Goal: Information Seeking & Learning: Learn about a topic

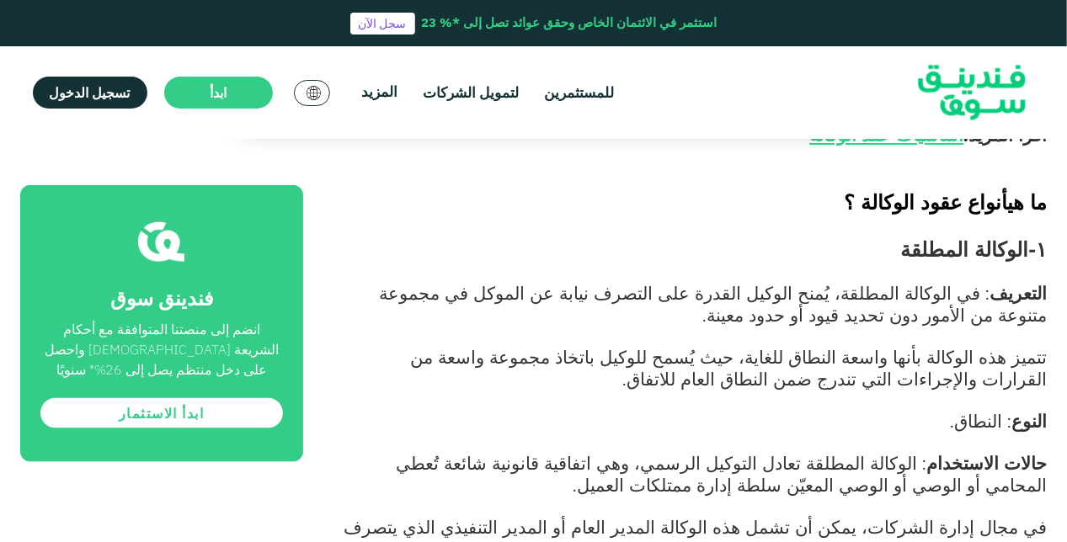
scroll to position [926, 0]
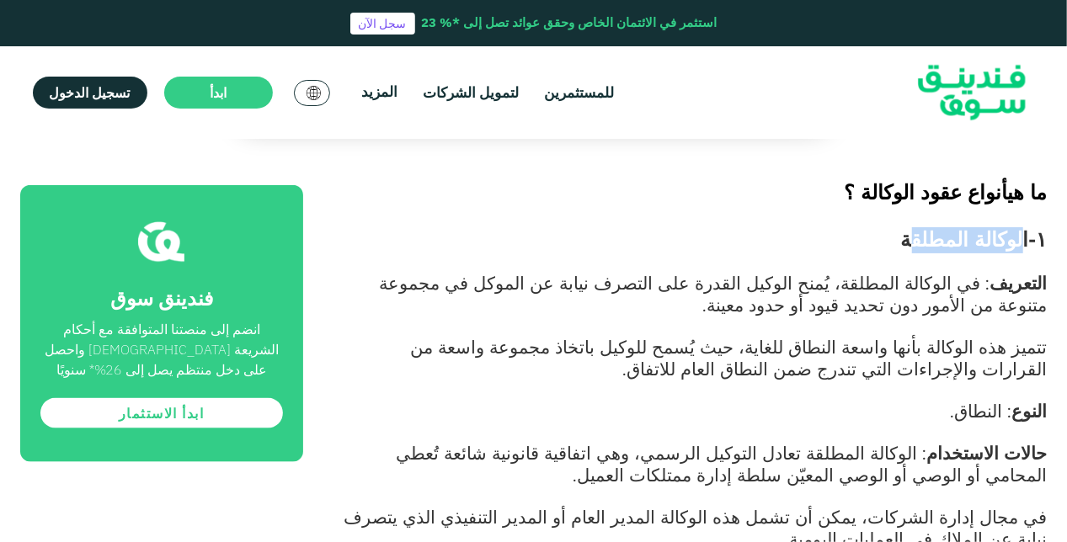
drag, startPoint x: 1024, startPoint y: 188, endPoint x: 938, endPoint y: 195, distance: 86.2
click at [938, 227] on span "١-الوكالة المطلقة" at bounding box center [974, 239] width 147 height 24
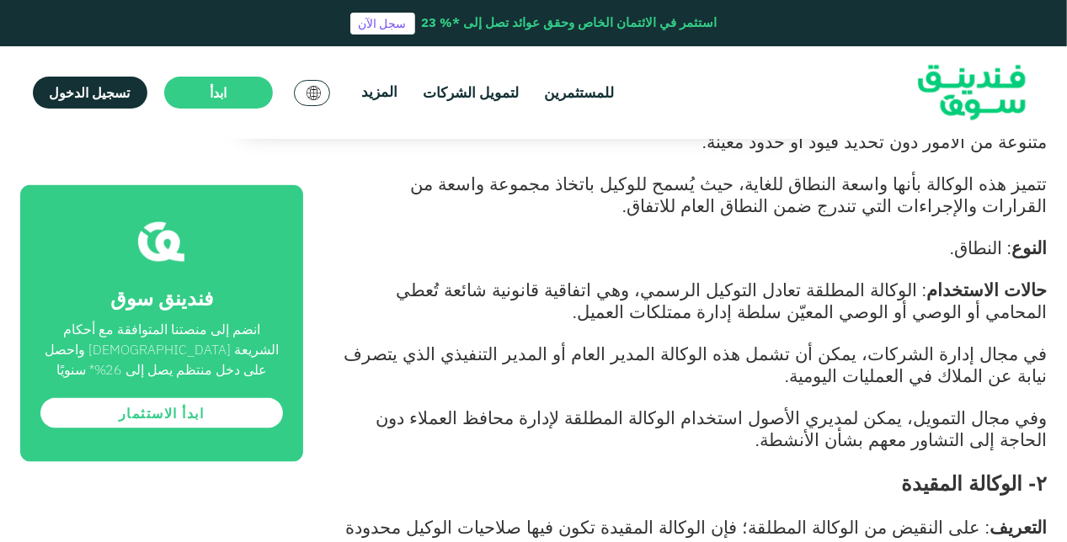
scroll to position [1095, 0]
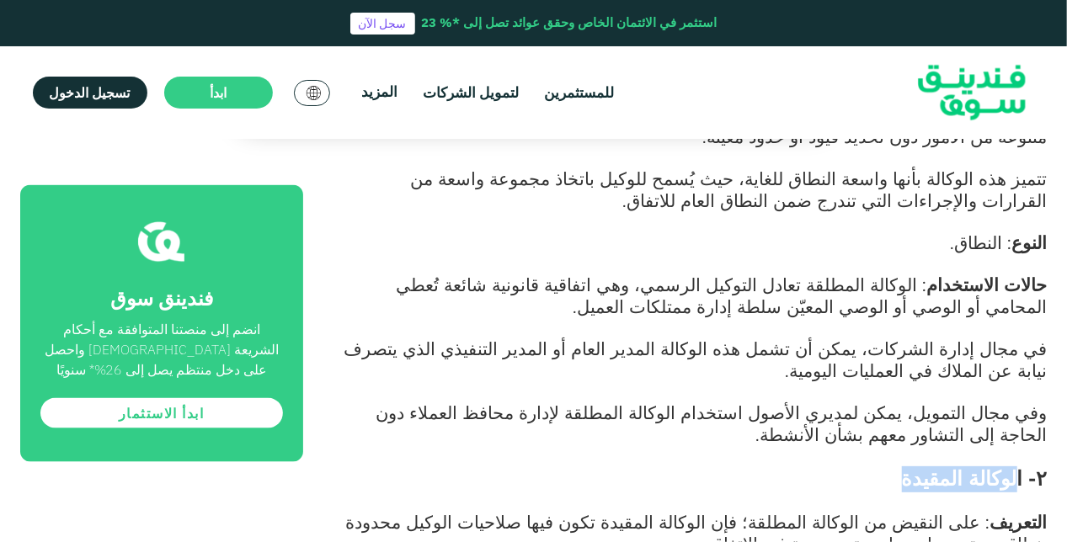
drag, startPoint x: 975, startPoint y: 426, endPoint x: 897, endPoint y: 431, distance: 78.5
click at [897, 467] on h3 "٢- الوكالة المقيدة" at bounding box center [694, 479] width 706 height 25
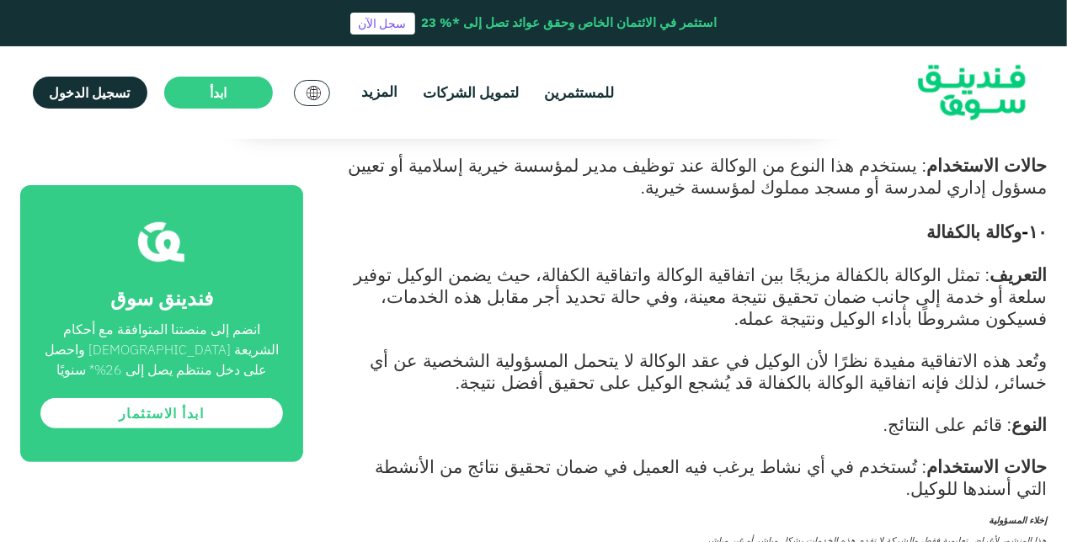
scroll to position [3284, 0]
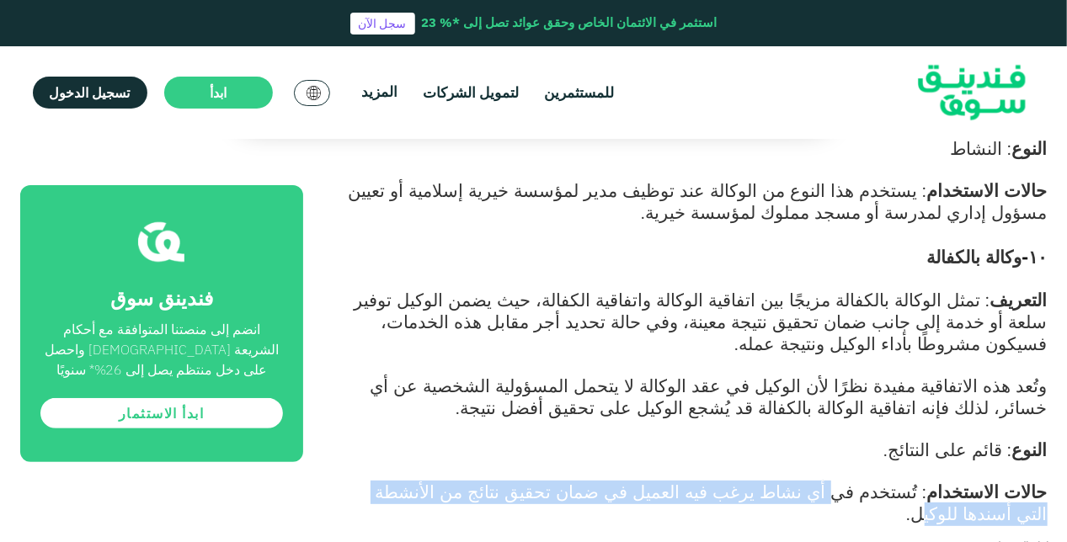
drag, startPoint x: 882, startPoint y: 248, endPoint x: 432, endPoint y: 255, distance: 450.6
click at [432, 481] on span ": تُستخدم في أي نشاط يرغب فيه العميل في ضمان تحقيق نتائج من الأنشطة التي أسندها…" at bounding box center [712, 503] width 672 height 44
drag, startPoint x: 432, startPoint y: 255, endPoint x: 614, endPoint y: 253, distance: 181.9
click at [614, 481] on span ": تُستخدم في أي نشاط يرغب فيه العميل في ضمان تحقيق نتائج من الأنشطة التي أسندها…" at bounding box center [712, 503] width 672 height 44
click at [823, 481] on span ": تُستخدم في أي نشاط يرغب فيه العميل في ضمان تحقيق نتائج من الأنشطة التي أسندها…" at bounding box center [712, 503] width 672 height 44
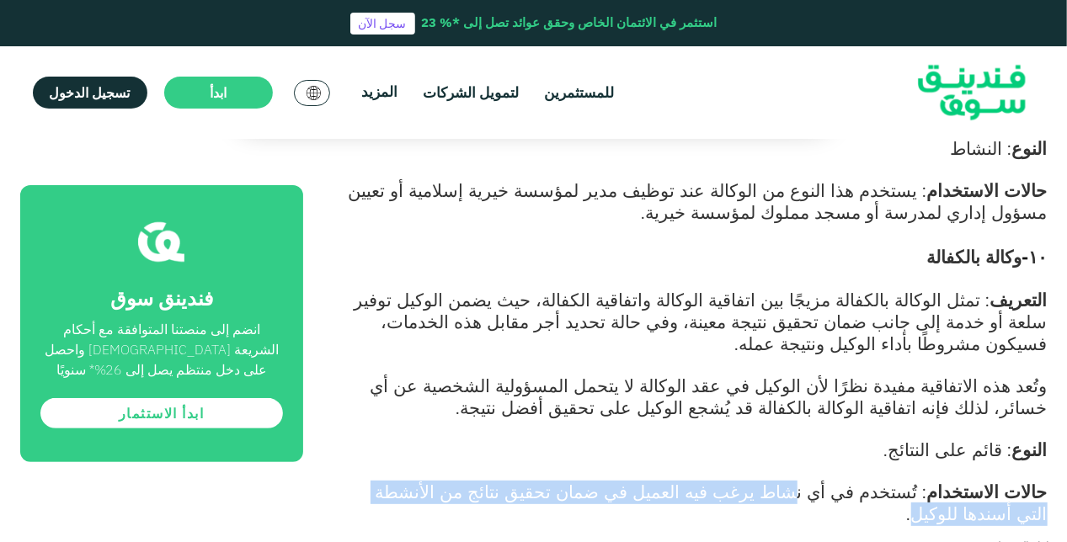
drag, startPoint x: 855, startPoint y: 255, endPoint x: 424, endPoint y: 249, distance: 431.2
click at [424, 481] on span ": تُستخدم في أي نشاط يرغب فيه العميل في ضمان تحقيق نتائج من الأنشطة التي أسندها…" at bounding box center [712, 503] width 672 height 44
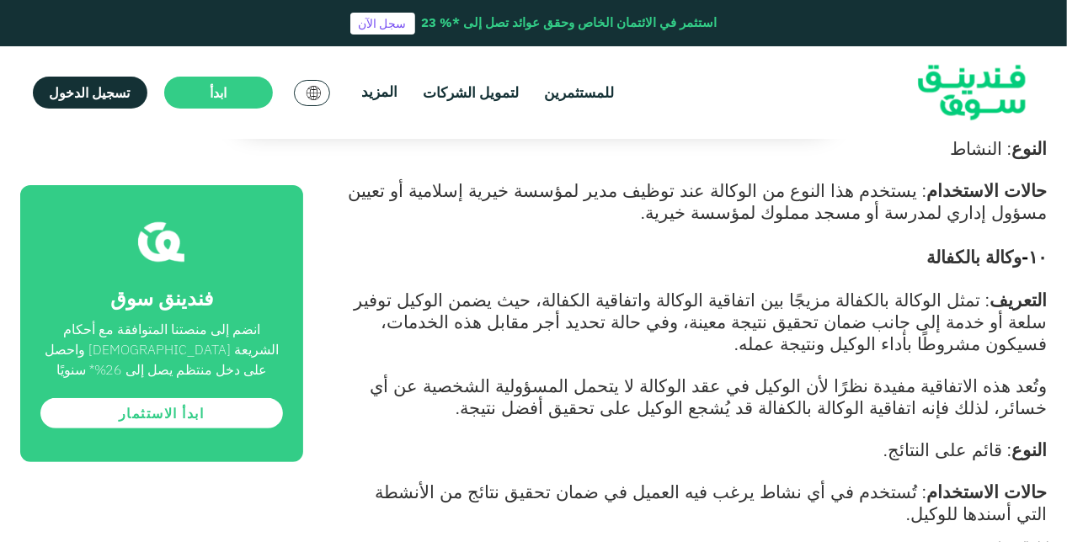
click at [835, 535] on p "إخلاء المسؤولية" at bounding box center [694, 545] width 706 height 20
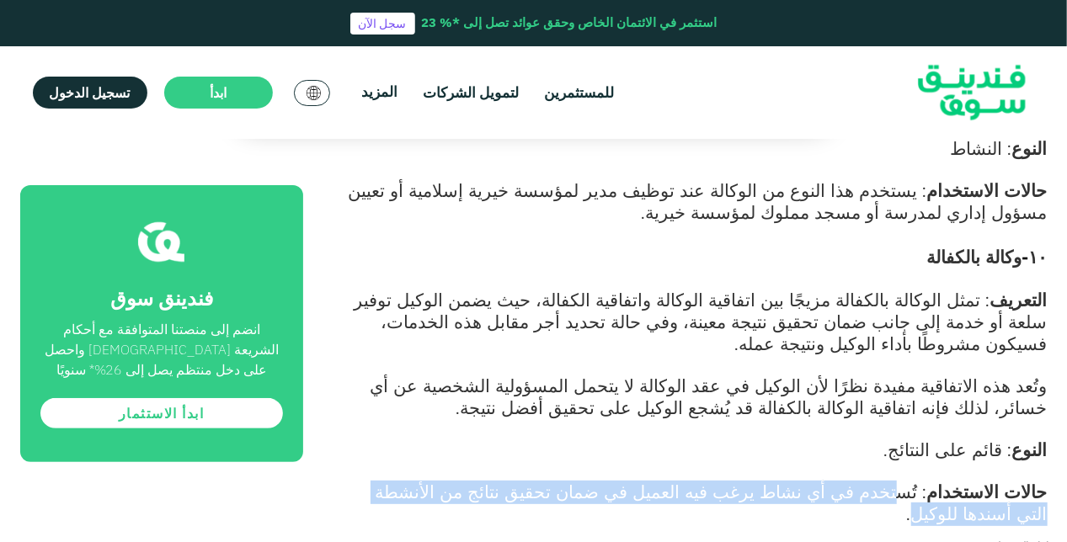
drag, startPoint x: 934, startPoint y: 253, endPoint x: 424, endPoint y: 254, distance: 510.3
click at [424, 481] on span ": تُستخدم في أي نشاط يرغب فيه العميل في ضمان تحقيق نتائج من الأنشطة التي أسندها…" at bounding box center [712, 503] width 672 height 44
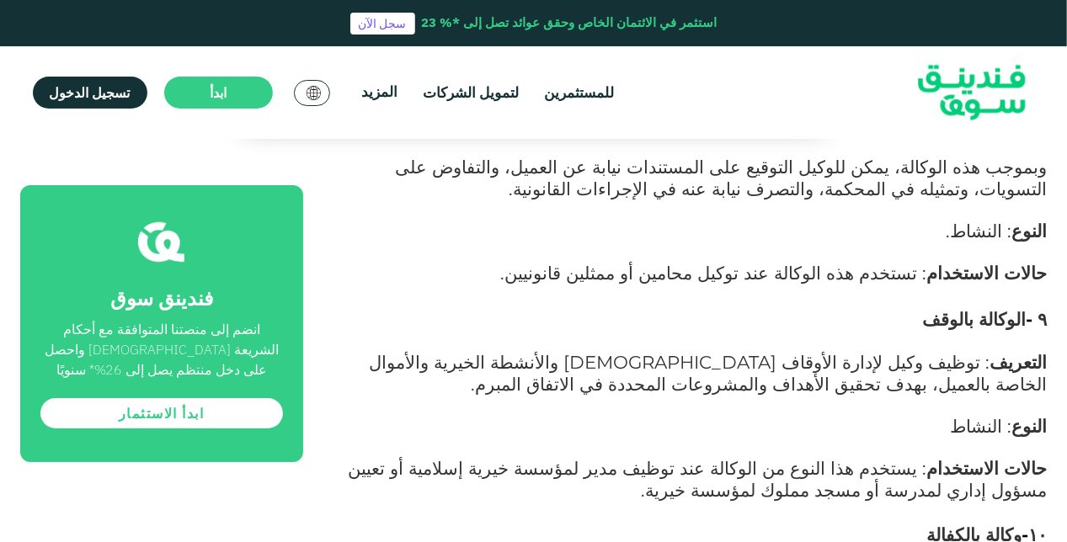
scroll to position [2863, 0]
